Goal: Communication & Community: Answer question/provide support

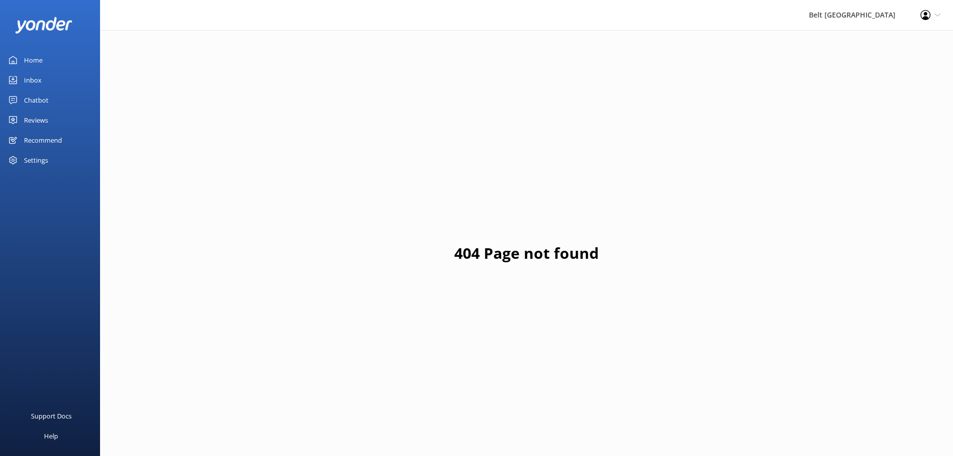
click at [35, 95] on div "Chatbot" at bounding box center [36, 100] width 25 height 20
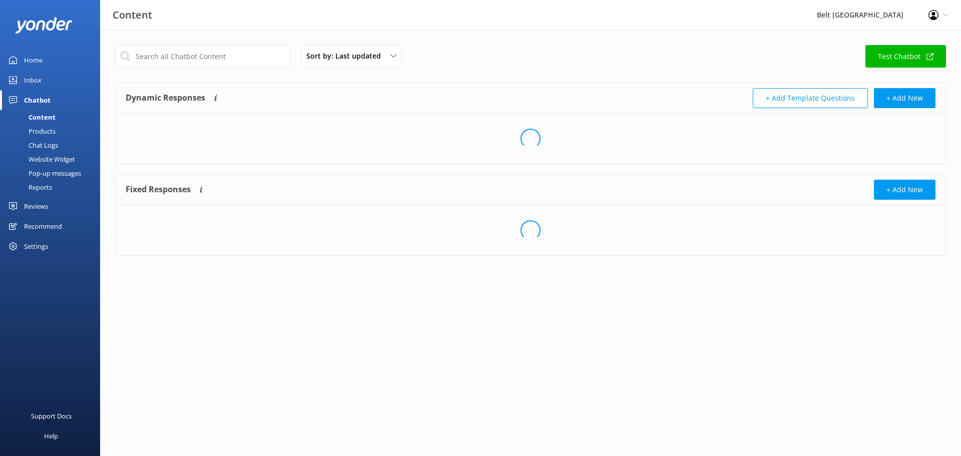
click at [30, 76] on div "Inbox" at bounding box center [33, 80] width 18 height 20
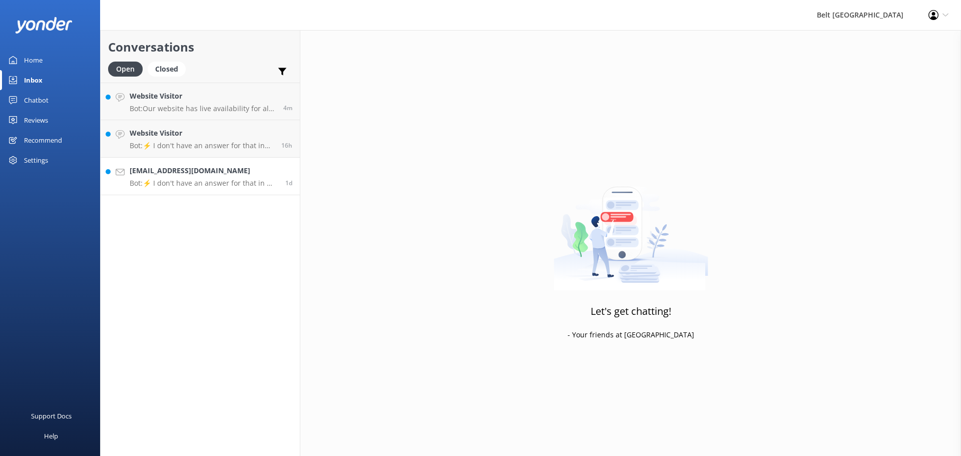
click at [220, 174] on h4 "[EMAIL_ADDRESS][DOMAIN_NAME]" at bounding box center [204, 170] width 148 height 11
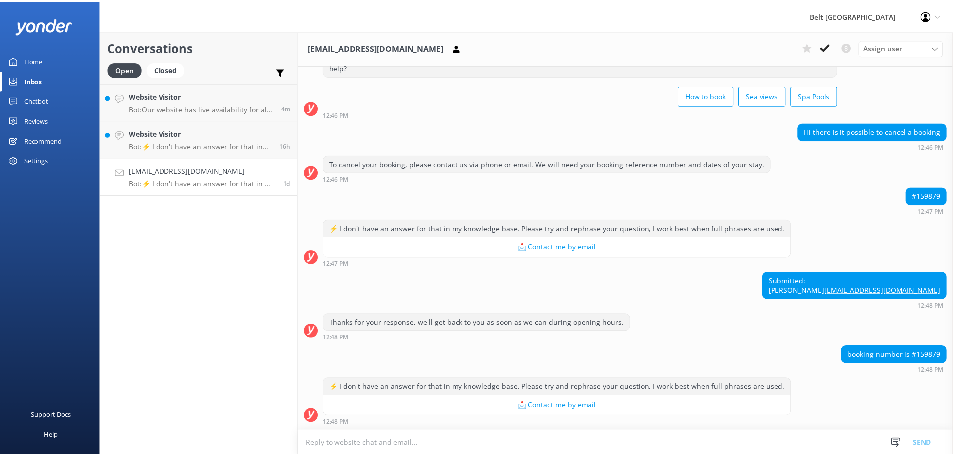
scroll to position [3, 0]
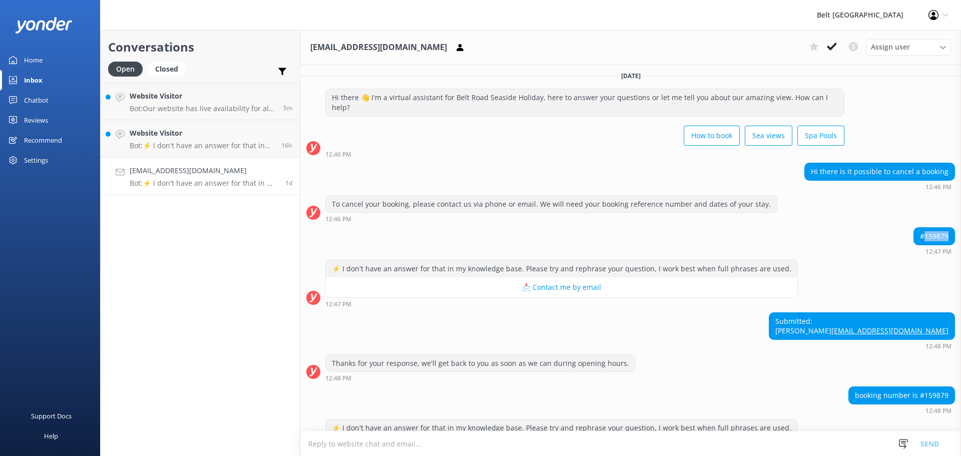
drag, startPoint x: 942, startPoint y: 236, endPoint x: 915, endPoint y: 240, distance: 27.2
click at [915, 240] on div "#159879" at bounding box center [934, 236] width 41 height 17
copy div "159879"
drag, startPoint x: 831, startPoint y: 45, endPoint x: 768, endPoint y: 93, distance: 79.7
click at [831, 45] on icon at bounding box center [832, 47] width 10 height 10
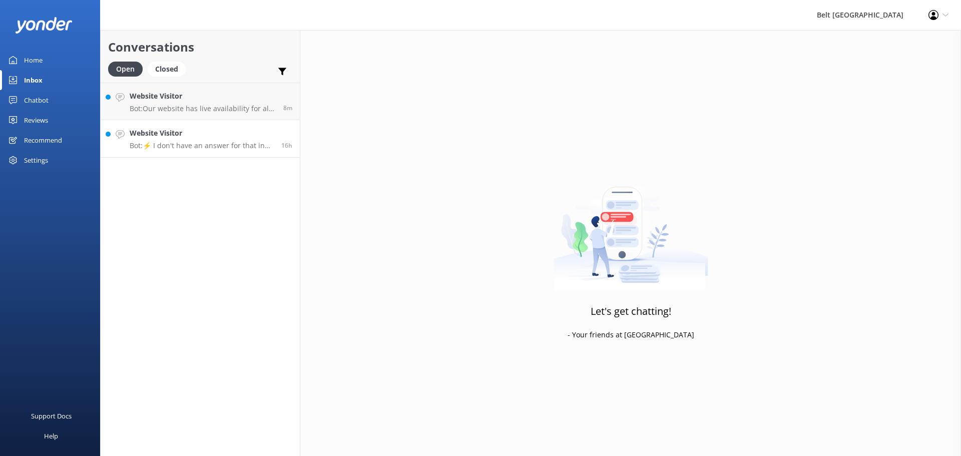
click at [170, 143] on p "Bot: ⚡ I don't have an answer for that in my knowledge base. Please try and rep…" at bounding box center [202, 145] width 144 height 9
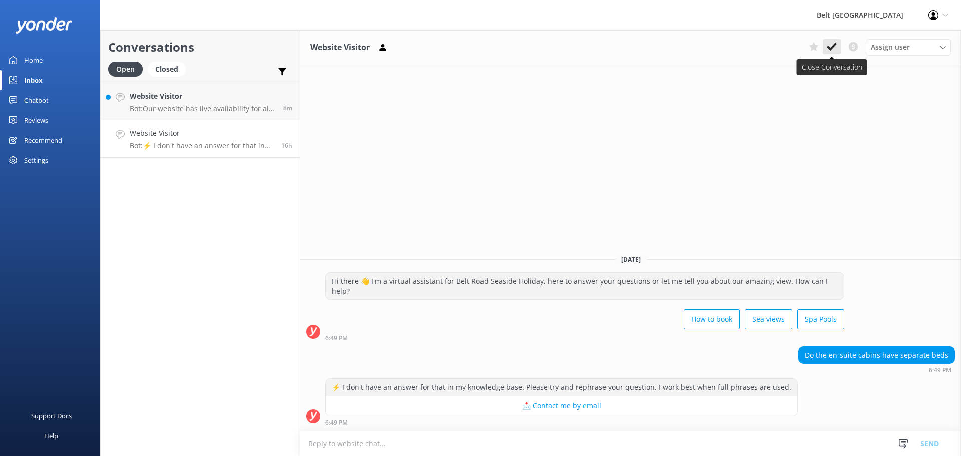
drag, startPoint x: 832, startPoint y: 48, endPoint x: 406, endPoint y: 106, distance: 429.2
click at [831, 48] on use at bounding box center [832, 47] width 10 height 8
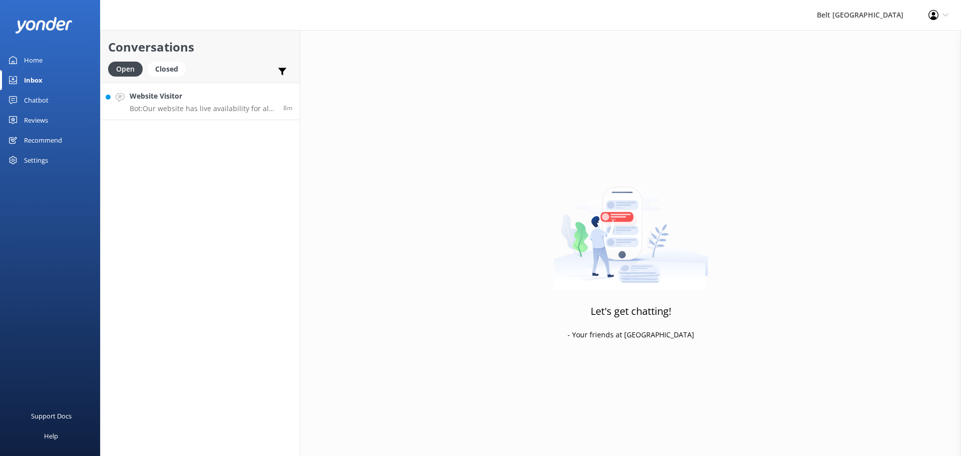
click at [196, 105] on p "Bot: Our website has live availability for all our accommodation options and we…" at bounding box center [203, 108] width 146 height 9
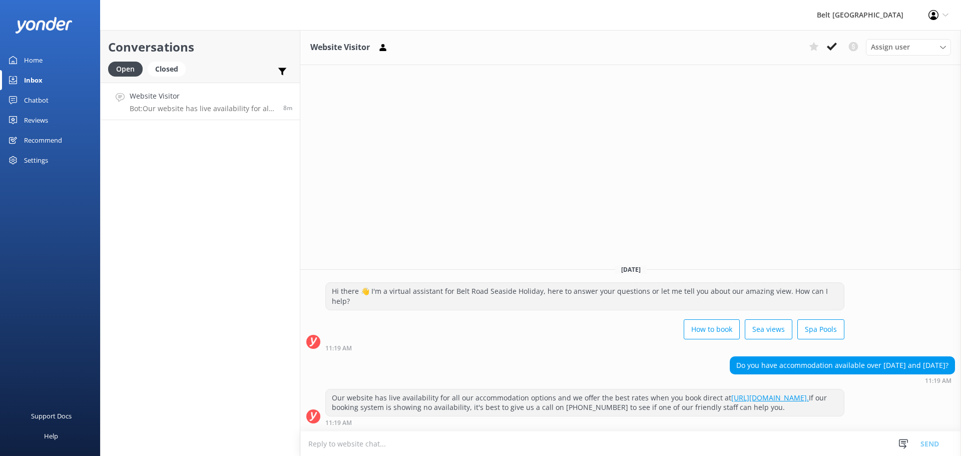
drag, startPoint x: 732, startPoint y: 354, endPoint x: 943, endPoint y: 351, distance: 211.2
click at [943, 357] on div "Do you have accommodation available over [DATE] and [DATE]?" at bounding box center [842, 365] width 224 height 17
click at [760, 389] on div "Our website has live availability for all our accommodation options and we offe…" at bounding box center [585, 402] width 518 height 27
click at [468, 446] on textarea at bounding box center [630, 443] width 661 height 25
click at [444, 444] on textarea "Hi there, we have several options avaialable for those dates." at bounding box center [630, 443] width 661 height 25
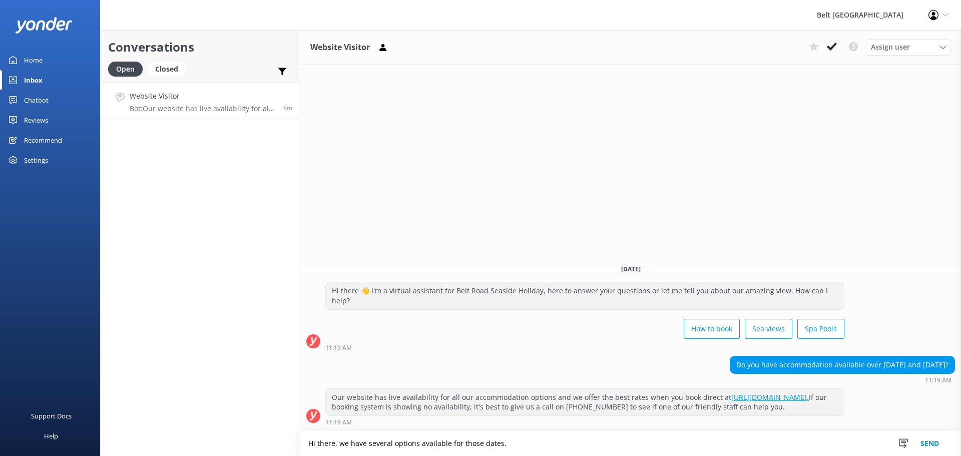
click at [338, 444] on textarea "Hi there, we have several options available for those dates." at bounding box center [630, 443] width 661 height 25
type textarea "Hi there, yes! We have several options available for those dates."
click at [924, 440] on button "Send" at bounding box center [930, 443] width 38 height 25
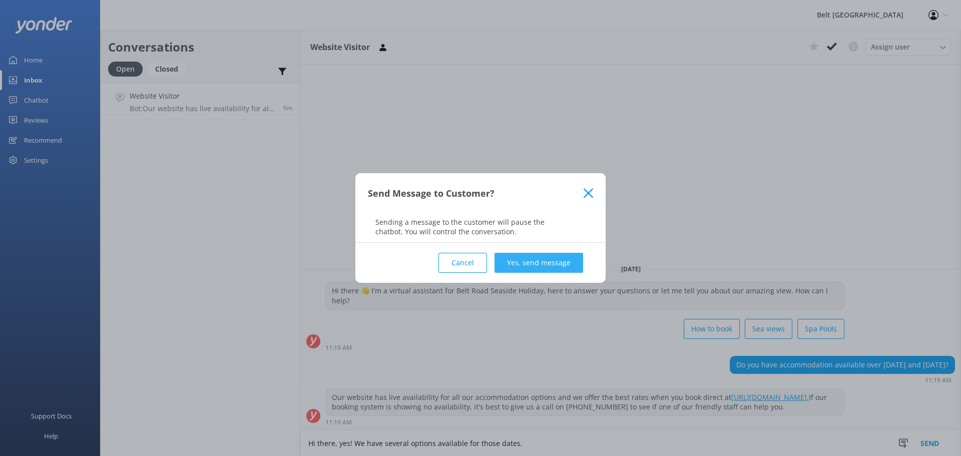
click at [541, 262] on button "Yes, send message" at bounding box center [538, 263] width 89 height 20
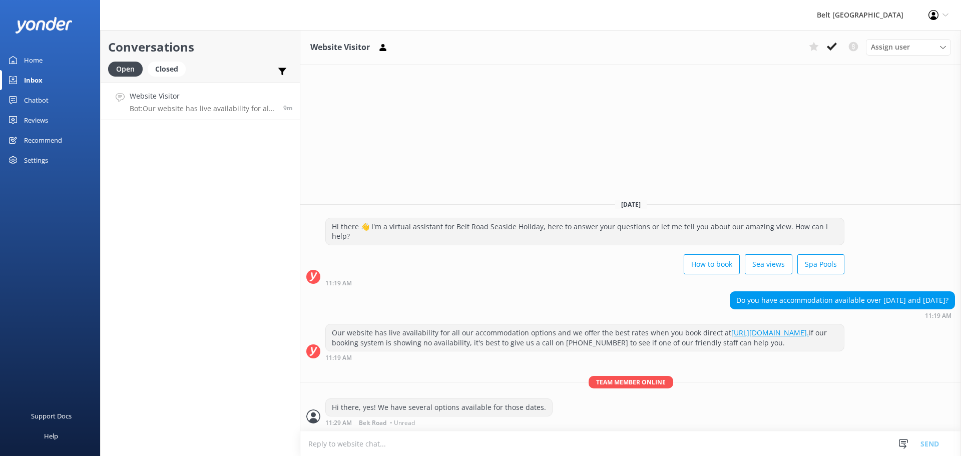
click at [430, 440] on textarea at bounding box center [630, 443] width 661 height 25
click at [36, 120] on div "Reviews" at bounding box center [36, 120] width 24 height 20
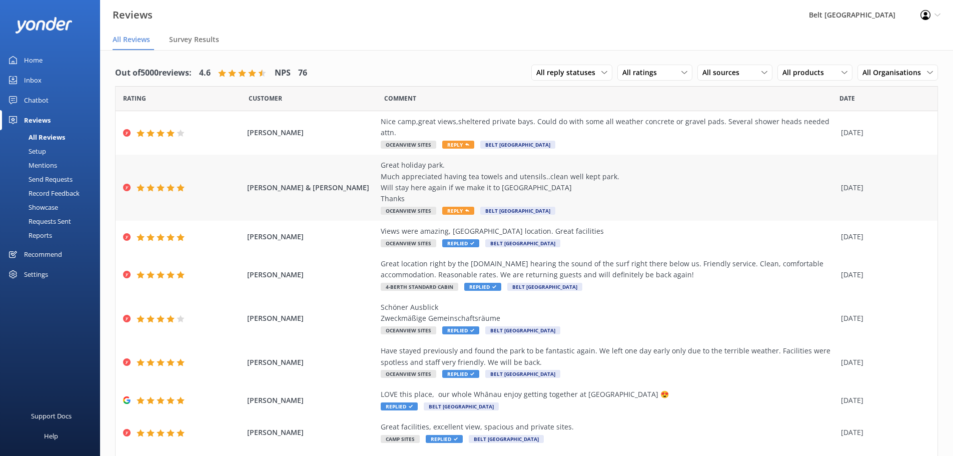
click at [451, 207] on span "Reply" at bounding box center [458, 211] width 32 height 8
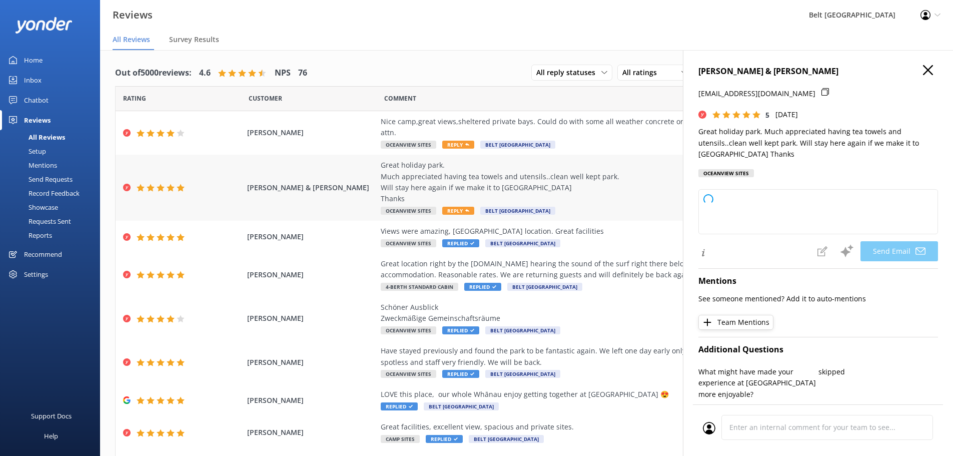
type textarea "Thank you so much, [PERSON_NAME]! We're delighted to hear you enjoyed your stay…"
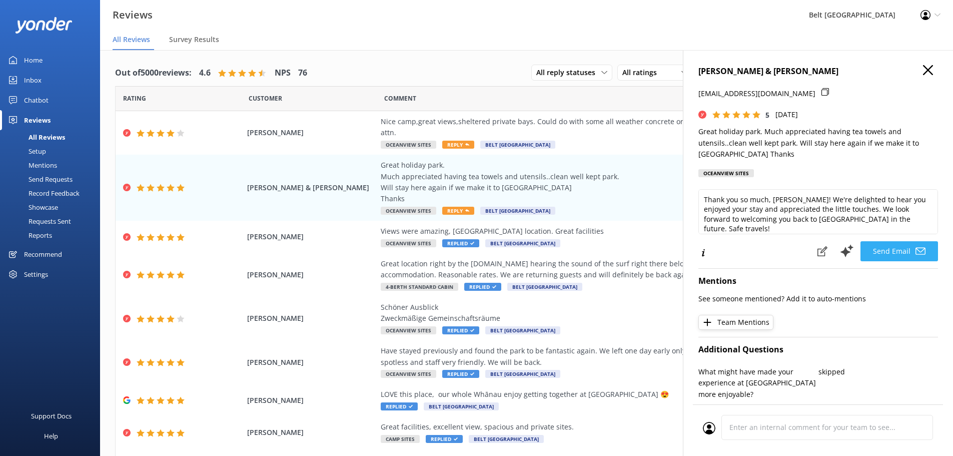
click at [888, 255] on button "Send Email" at bounding box center [900, 251] width 78 height 20
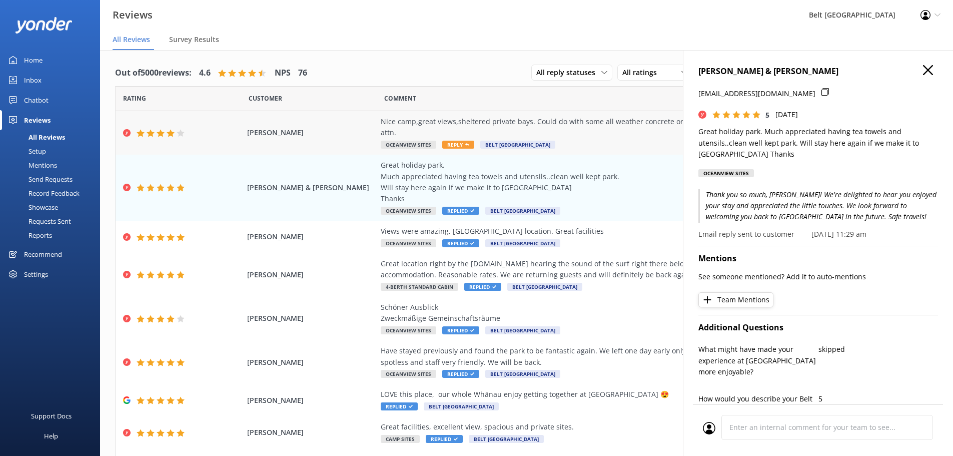
click at [458, 141] on span "Reply" at bounding box center [458, 145] width 32 height 8
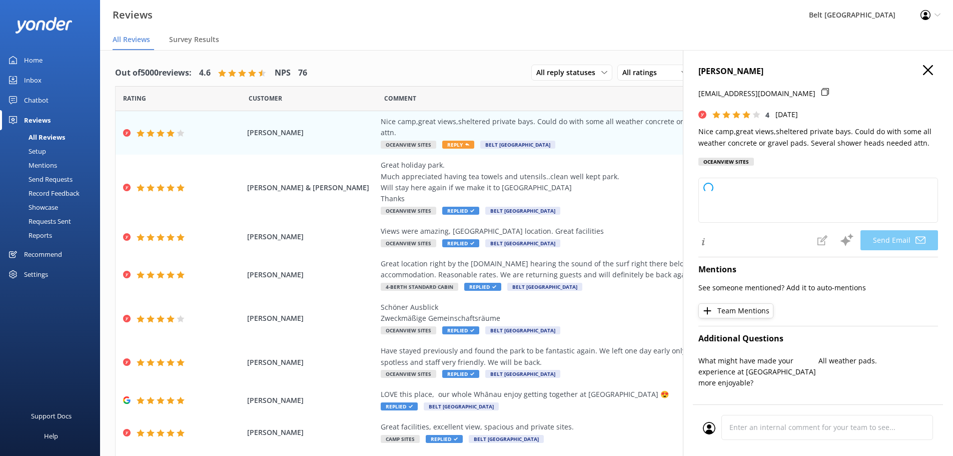
type textarea "Thank you for your feedback, [PERSON_NAME]! We're glad you enjoyed the views an…"
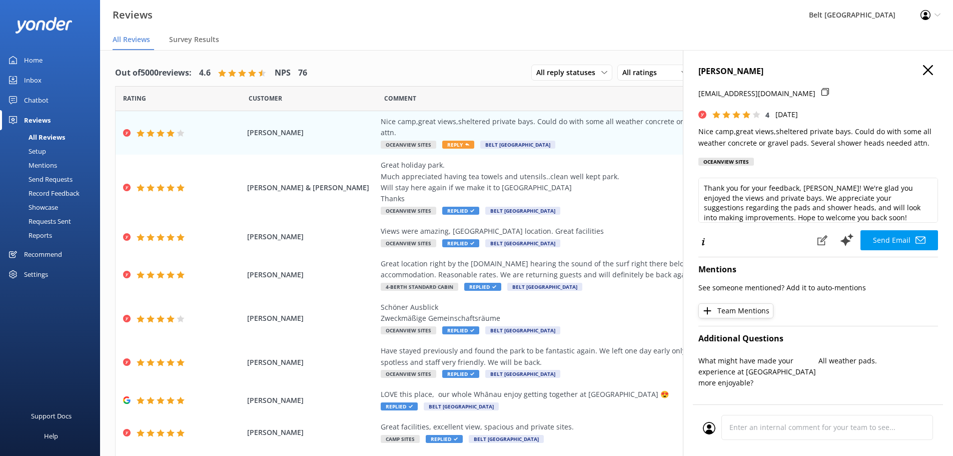
scroll to position [5, 0]
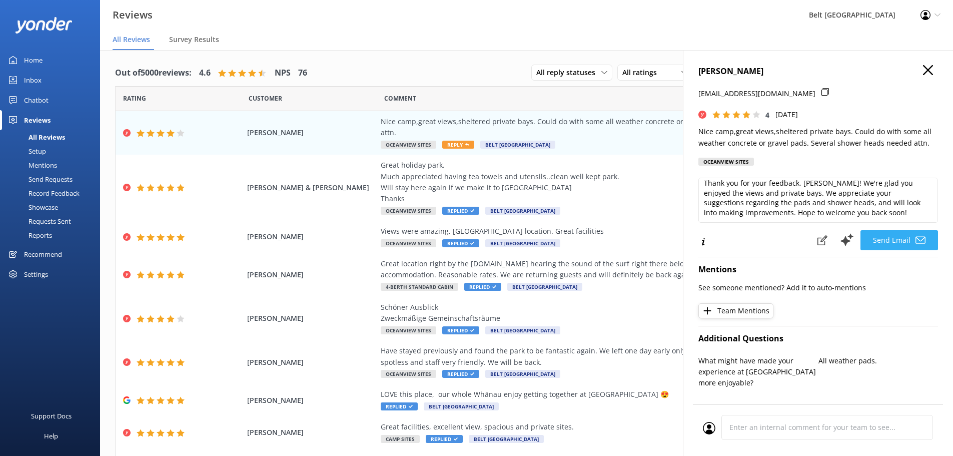
click at [884, 240] on button "Send Email" at bounding box center [900, 240] width 78 height 20
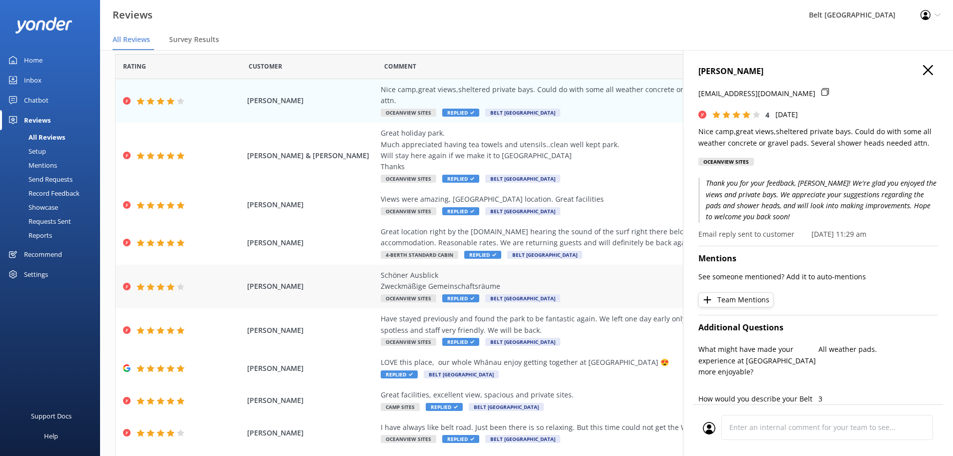
scroll to position [0, 0]
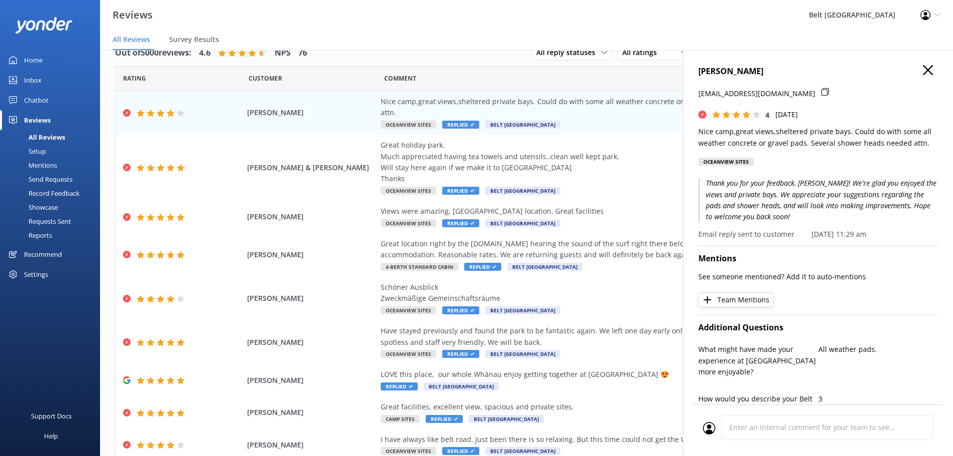
click at [40, 76] on div "Inbox" at bounding box center [33, 80] width 18 height 20
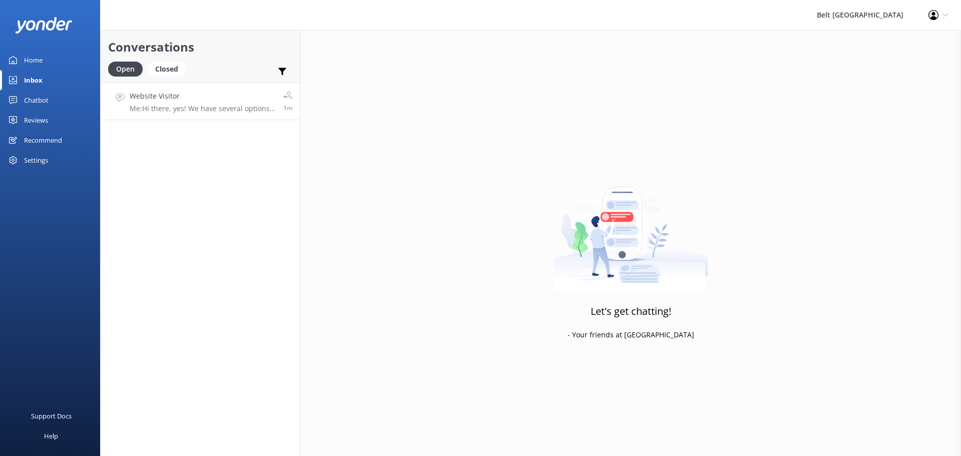
click at [163, 97] on h4 "Website Visitor" at bounding box center [203, 96] width 146 height 11
